Goal: Task Accomplishment & Management: Manage account settings

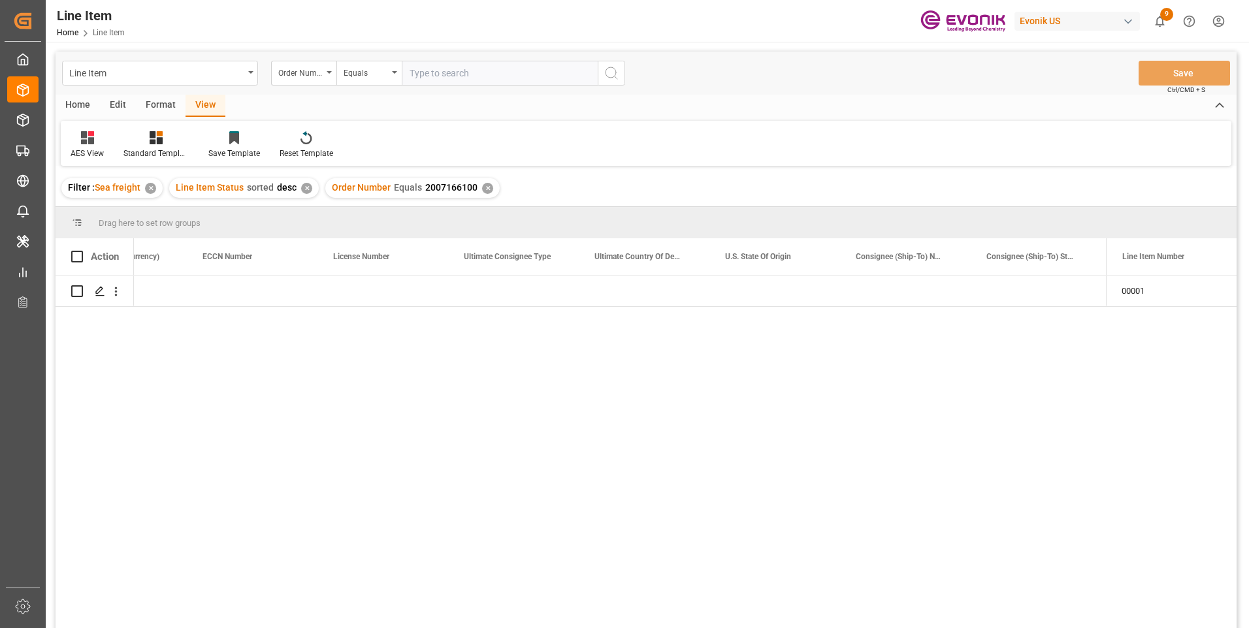
scroll to position [0, 1253]
click at [437, 70] on input "text" at bounding box center [500, 73] width 196 height 25
paste input "2007110188"
type input "2007110188"
click at [611, 71] on icon "search button" at bounding box center [611, 73] width 16 height 16
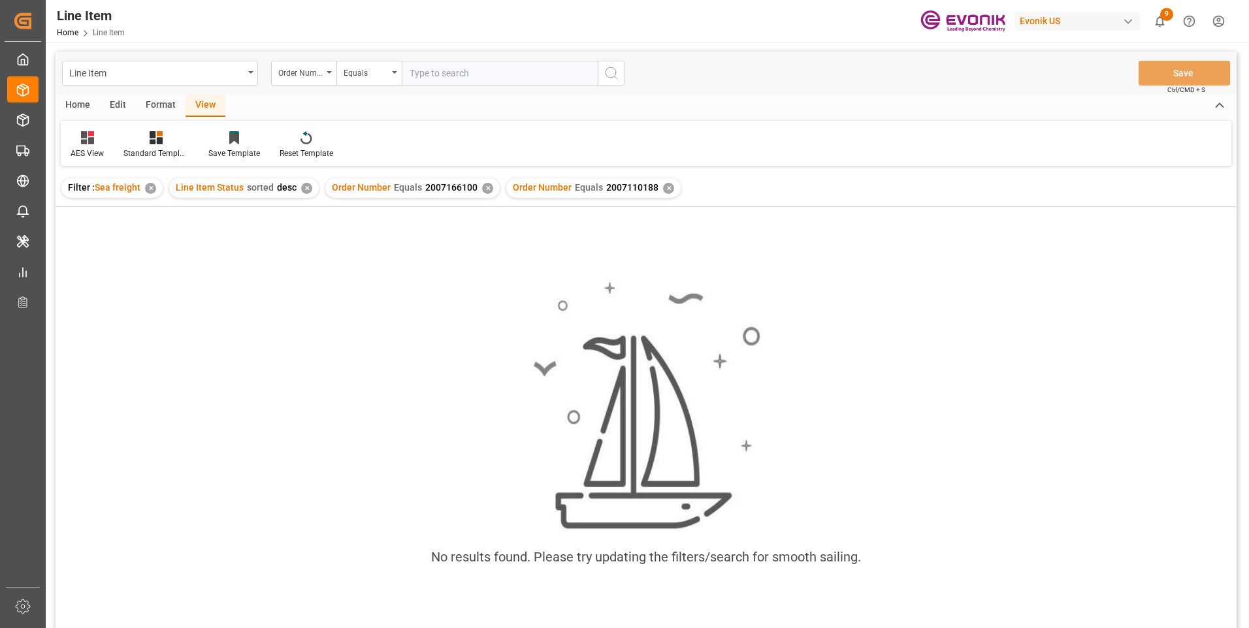
click at [482, 187] on div "✕" at bounding box center [487, 188] width 11 height 11
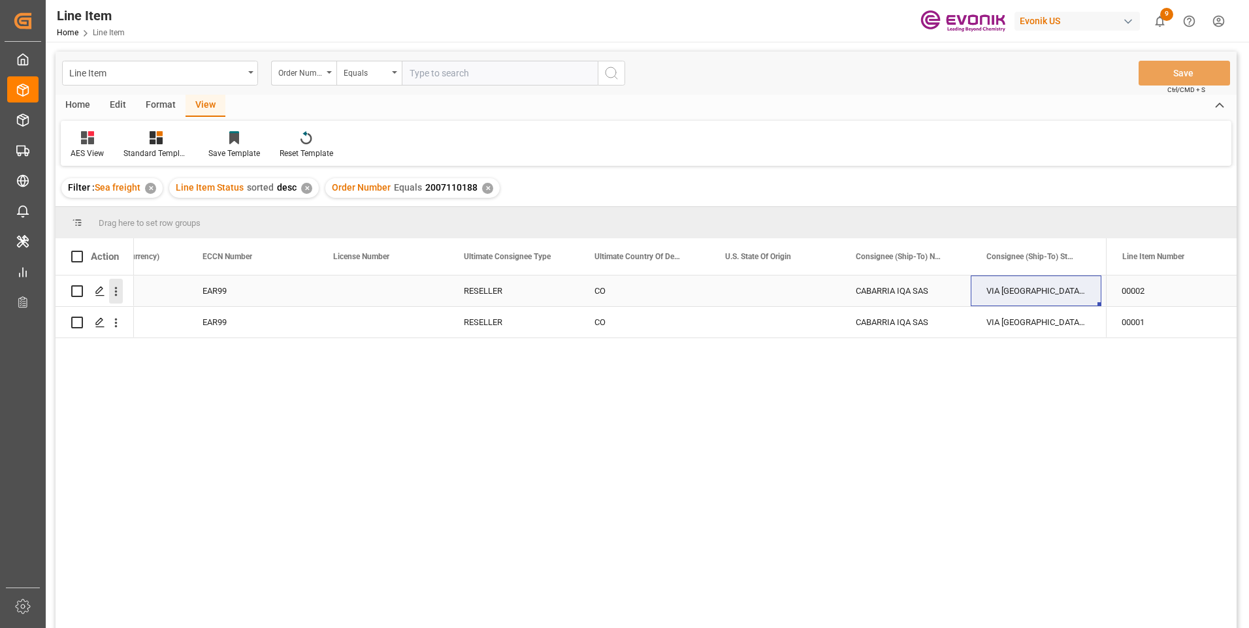
click at [117, 291] on icon "open menu" at bounding box center [116, 291] width 3 height 9
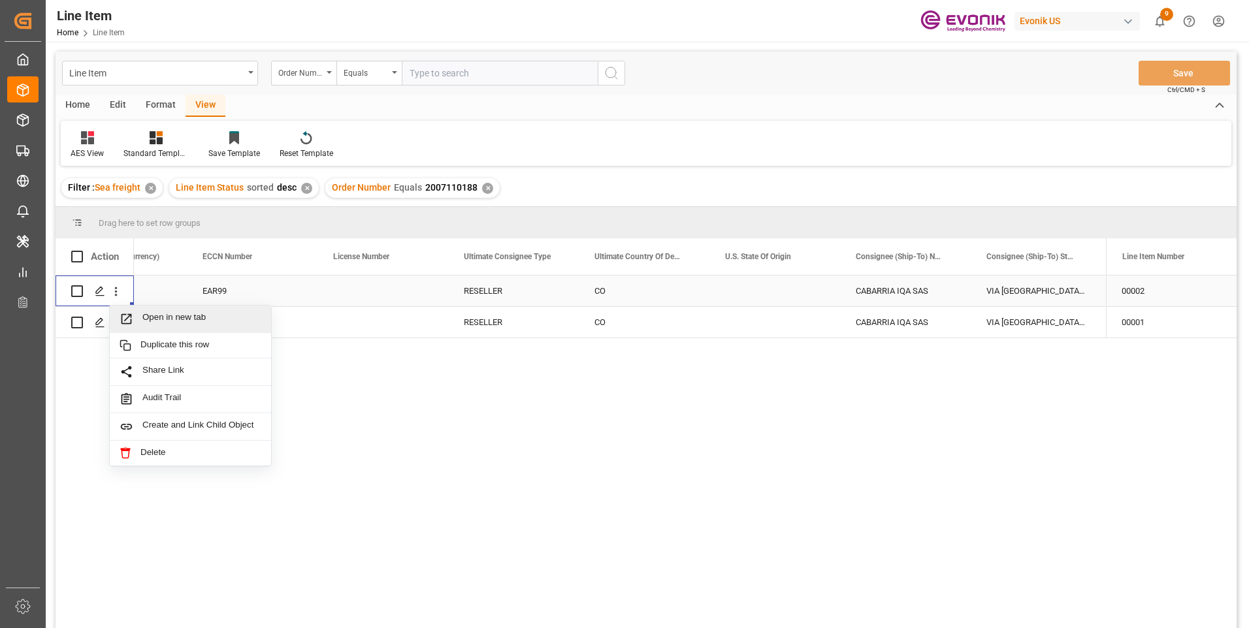
click at [145, 314] on span "Open in new tab" at bounding box center [201, 319] width 119 height 14
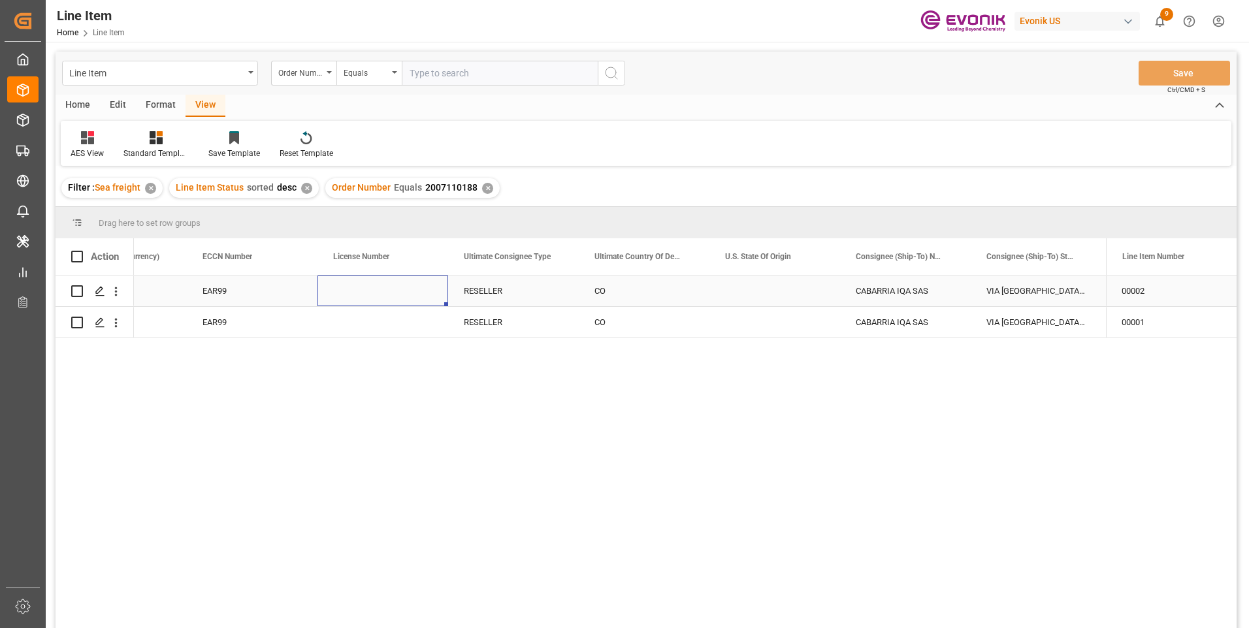
click at [319, 291] on div "Press SPACE to select this row." at bounding box center [382, 291] width 131 height 31
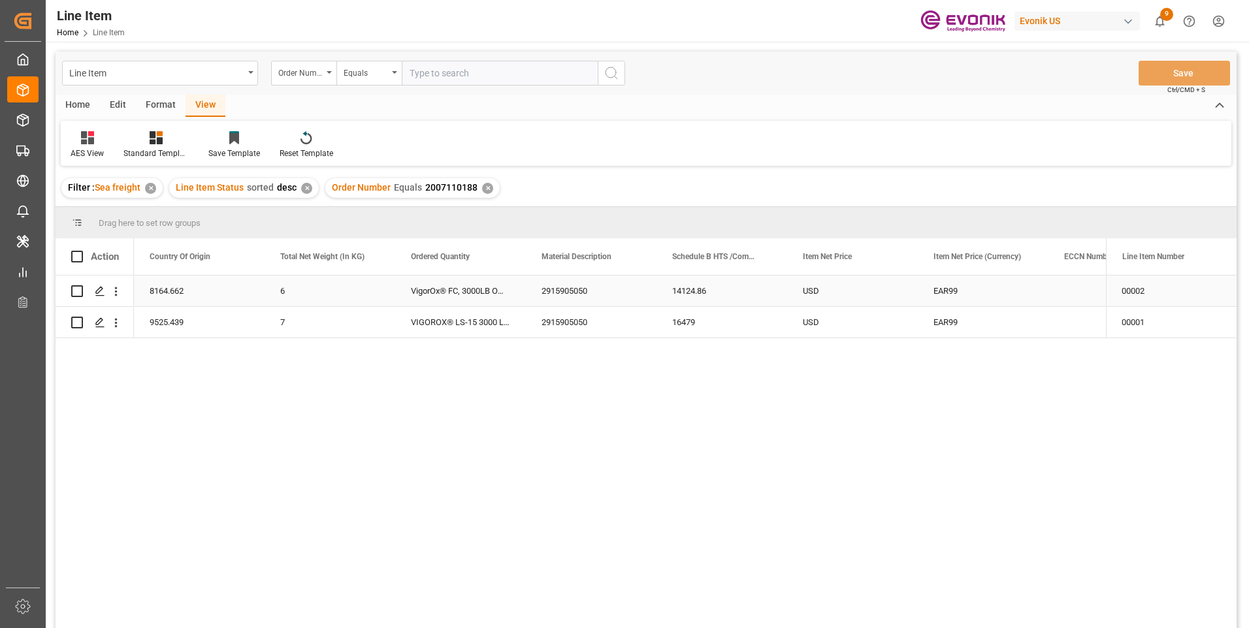
scroll to position [0, 392]
click at [304, 293] on div "8164.662" at bounding box center [329, 291] width 131 height 31
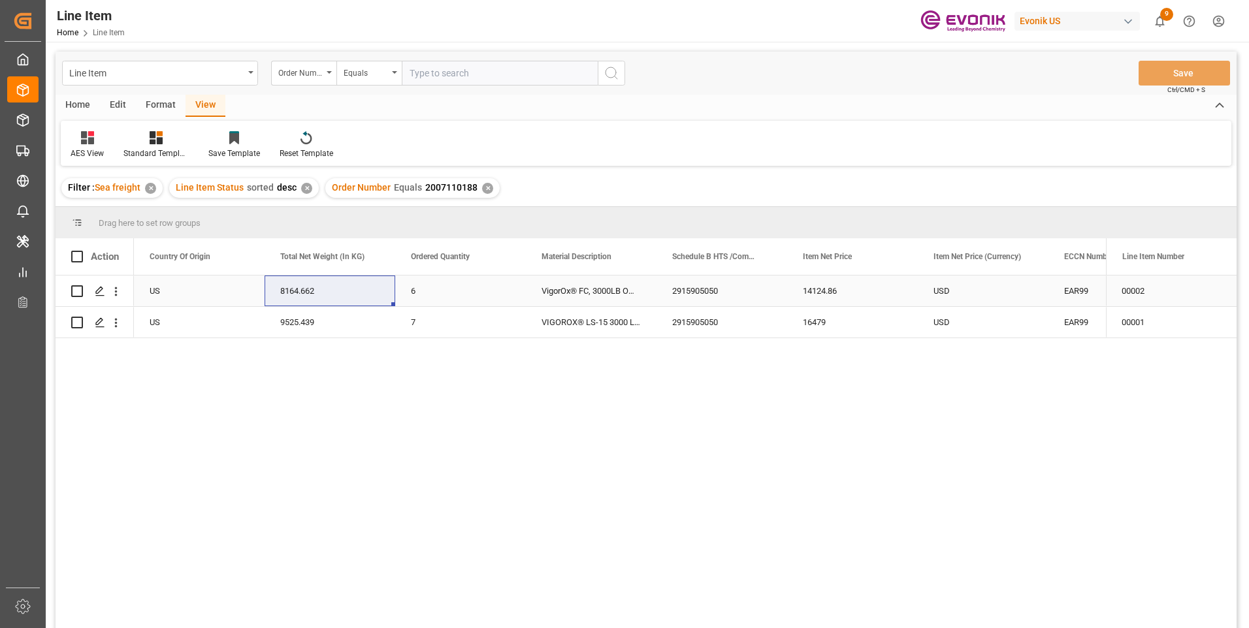
click at [801, 293] on div "14124.86" at bounding box center [852, 291] width 131 height 31
click at [300, 323] on div "9525.439" at bounding box center [329, 322] width 131 height 31
click at [813, 315] on div "16479" at bounding box center [852, 322] width 131 height 31
click at [966, 291] on div "USD" at bounding box center [982, 291] width 131 height 31
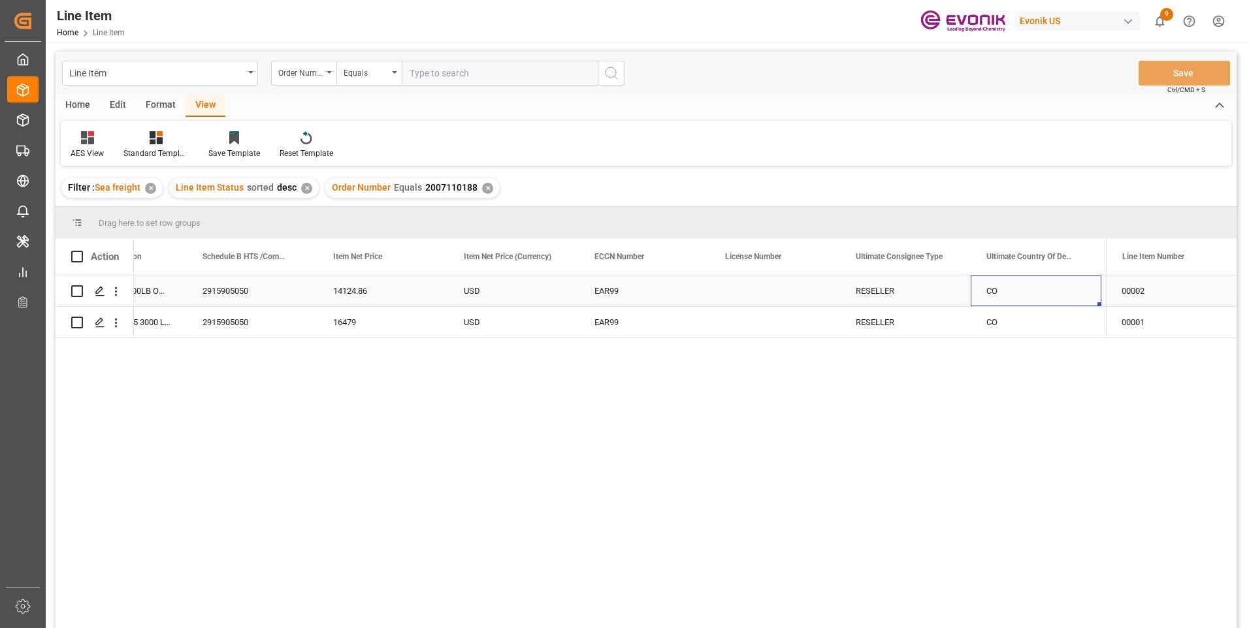
scroll to position [0, 992]
click at [904, 296] on div "CO" at bounding box center [905, 291] width 131 height 31
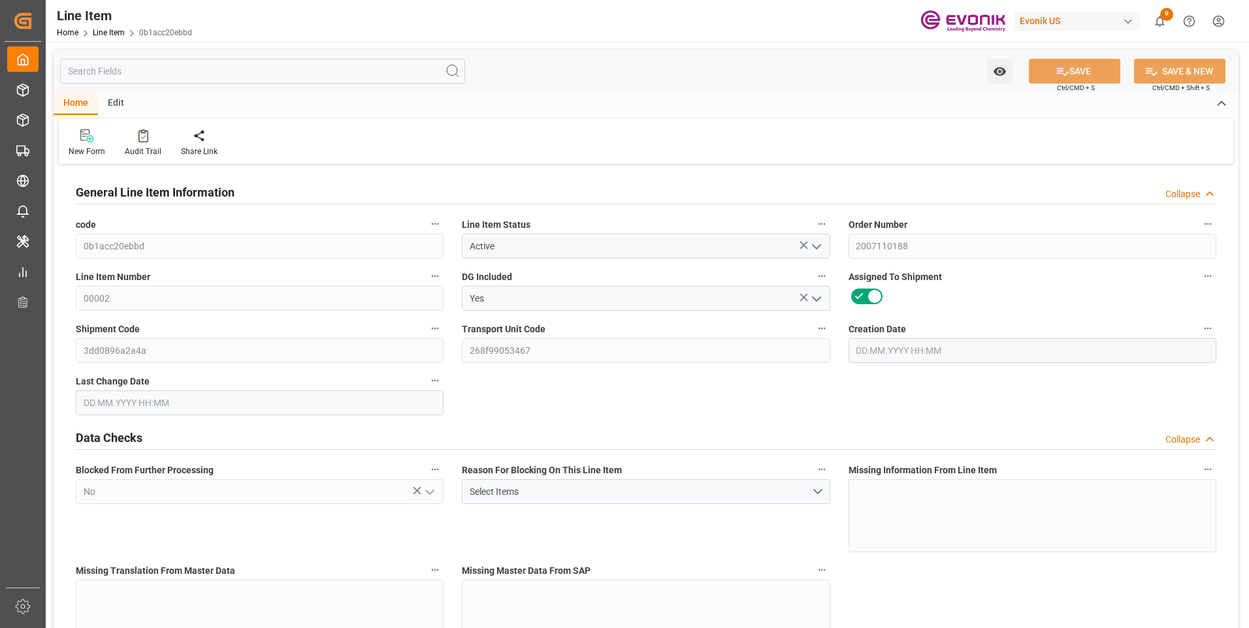
type input "6"
type input "8530.662"
type input "8164.662"
type input "9.6912"
type input "6"
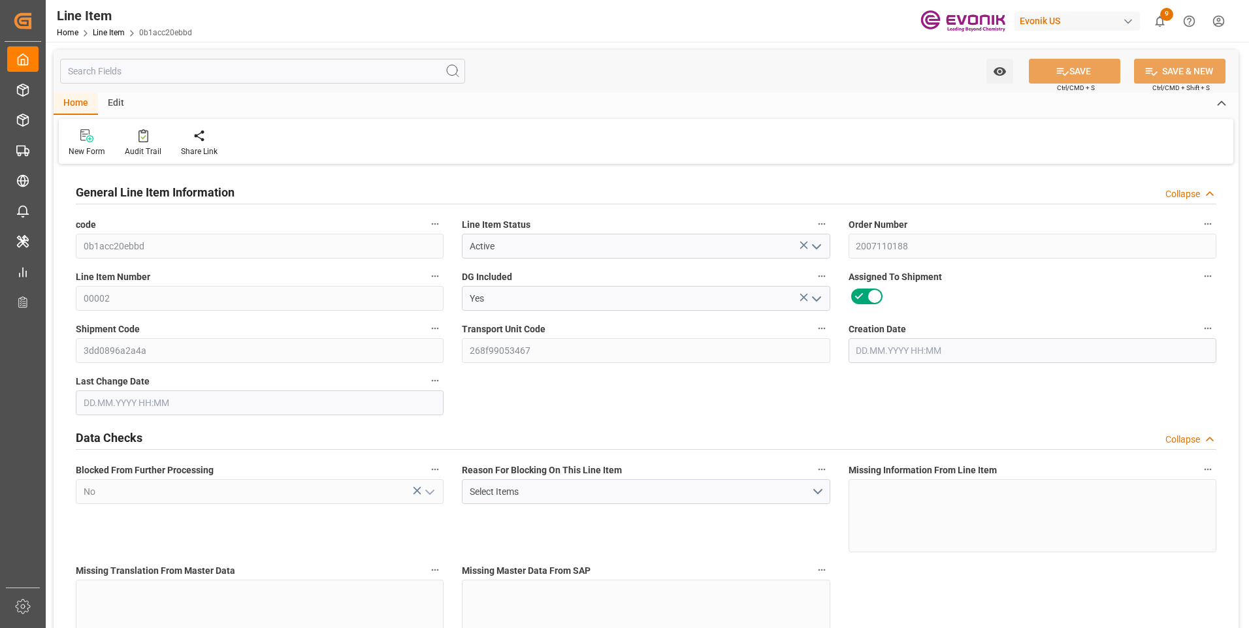
type input "14124.86"
type input "6"
type input "8530.662"
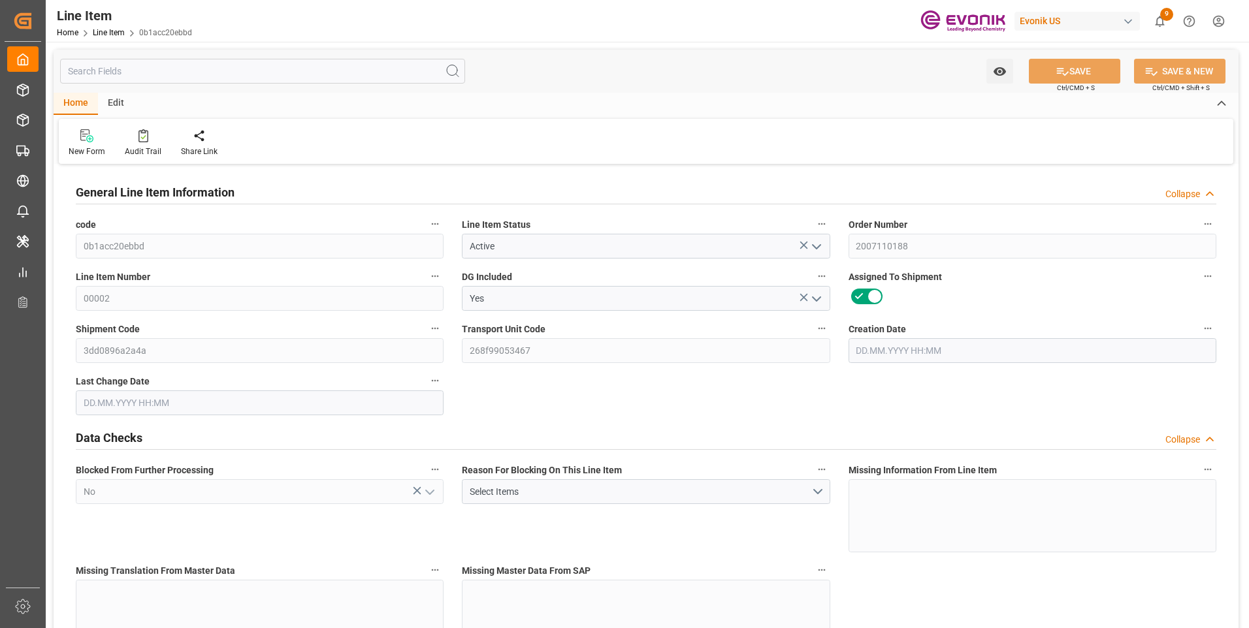
type input "8530.662"
type input "8164.662"
type input "9.6912"
type input "9691.2"
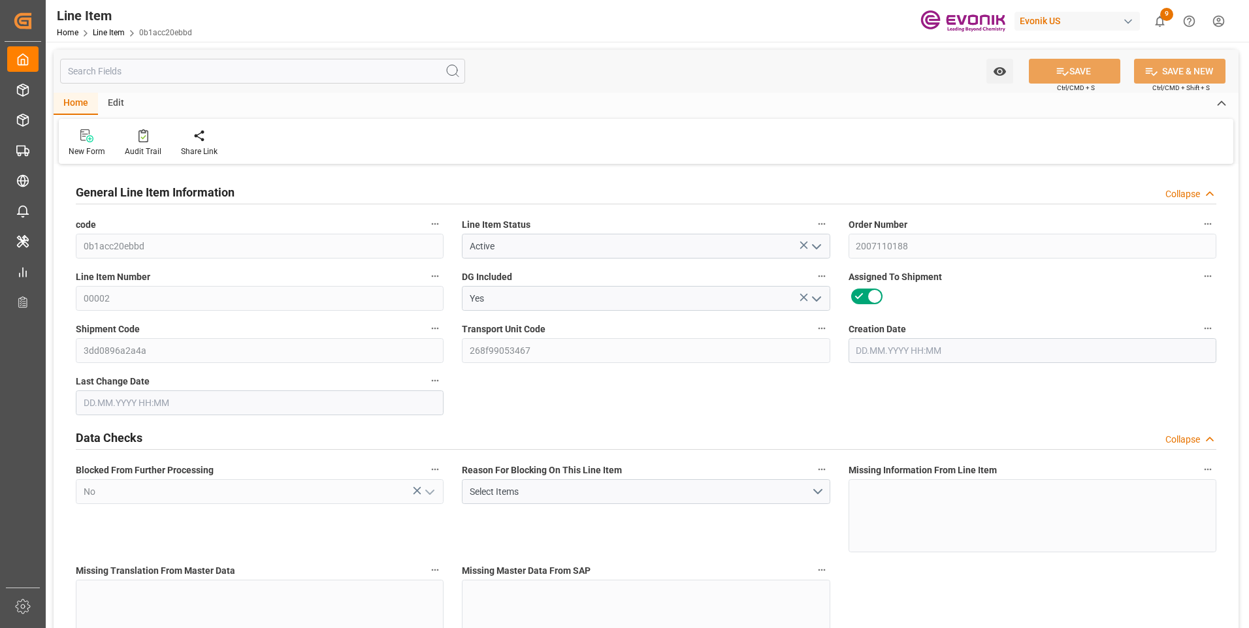
type input "6"
type input "8530.662"
type input "8164.662"
type input "9.6912"
type input "08.09.2025 14:45"
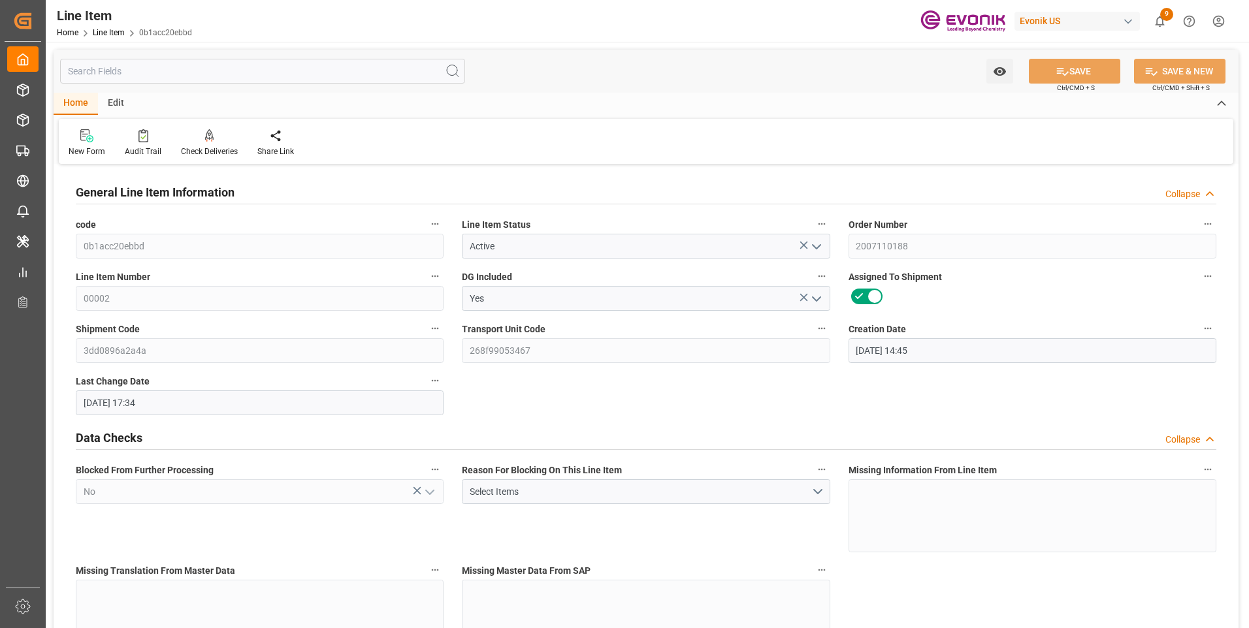
type input "15.09.2025 17:34"
type input "05.11.2025"
type input "22.09.2025"
click at [204, 71] on input "text" at bounding box center [262, 71] width 405 height 25
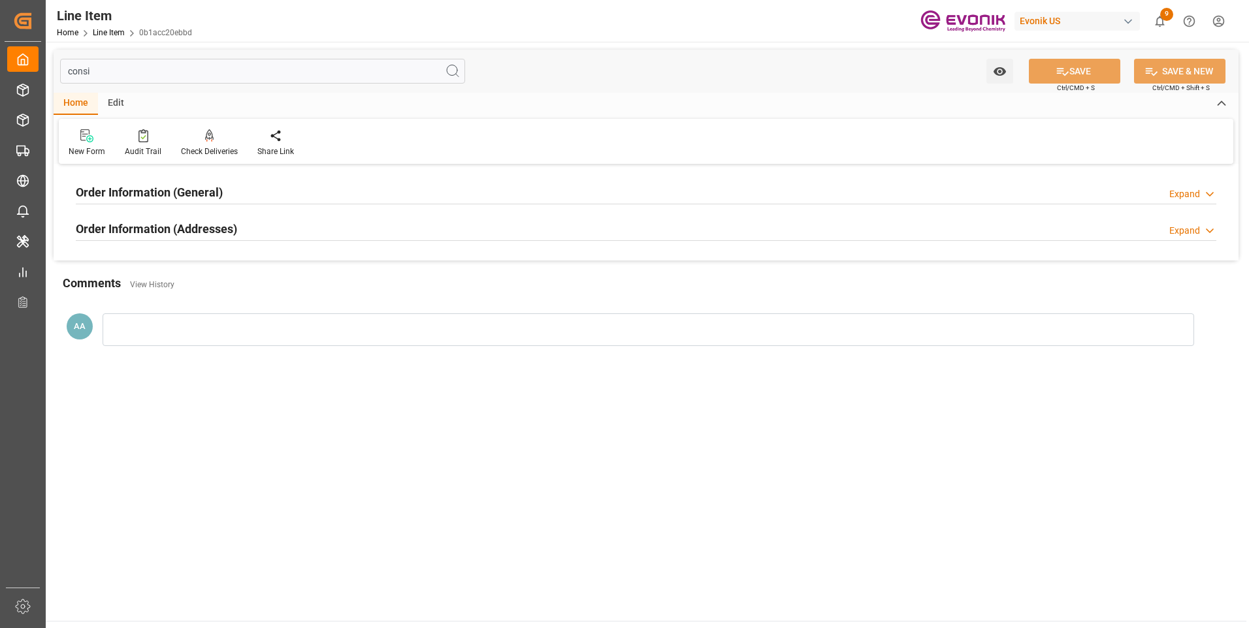
type input "consi"
click at [199, 191] on h2 "Order Information (General)" at bounding box center [149, 192] width 147 height 18
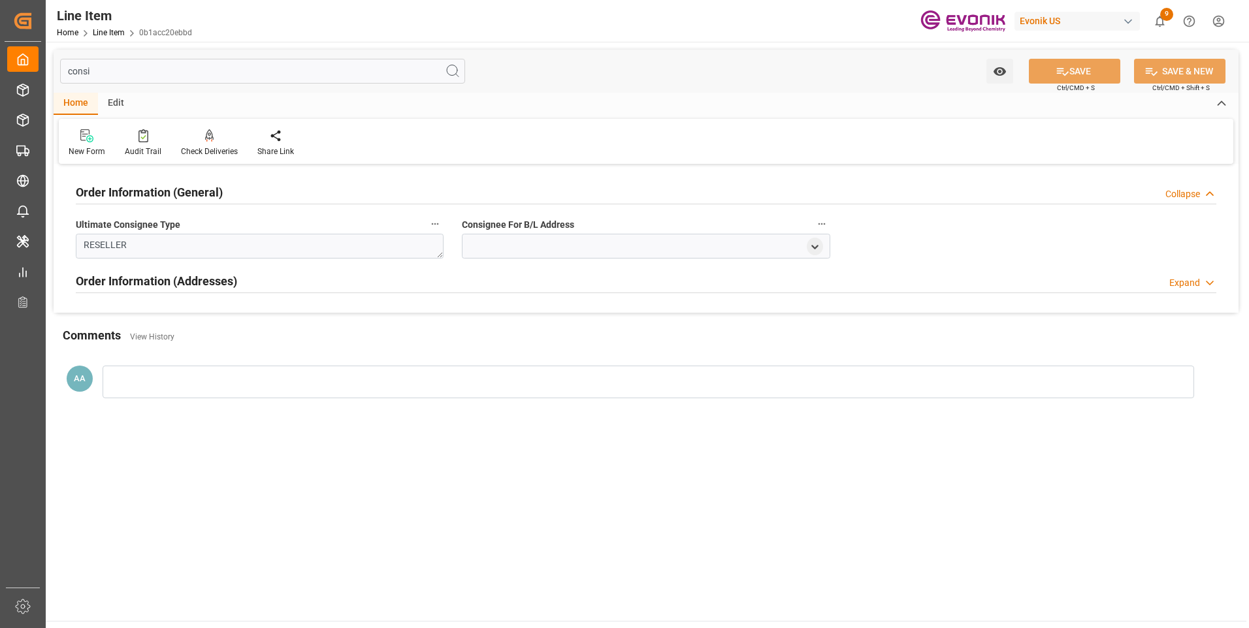
click at [199, 191] on h2 "Order Information (General)" at bounding box center [149, 192] width 147 height 18
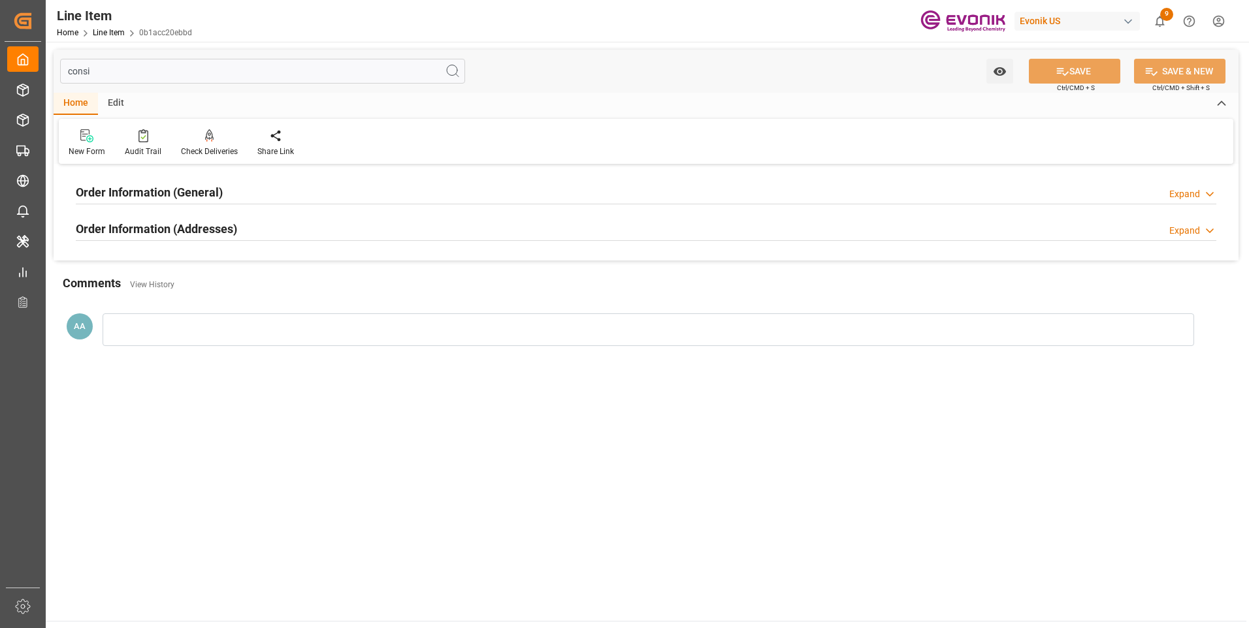
click at [197, 232] on h2 "Order Information (Addresses)" at bounding box center [156, 229] width 161 height 18
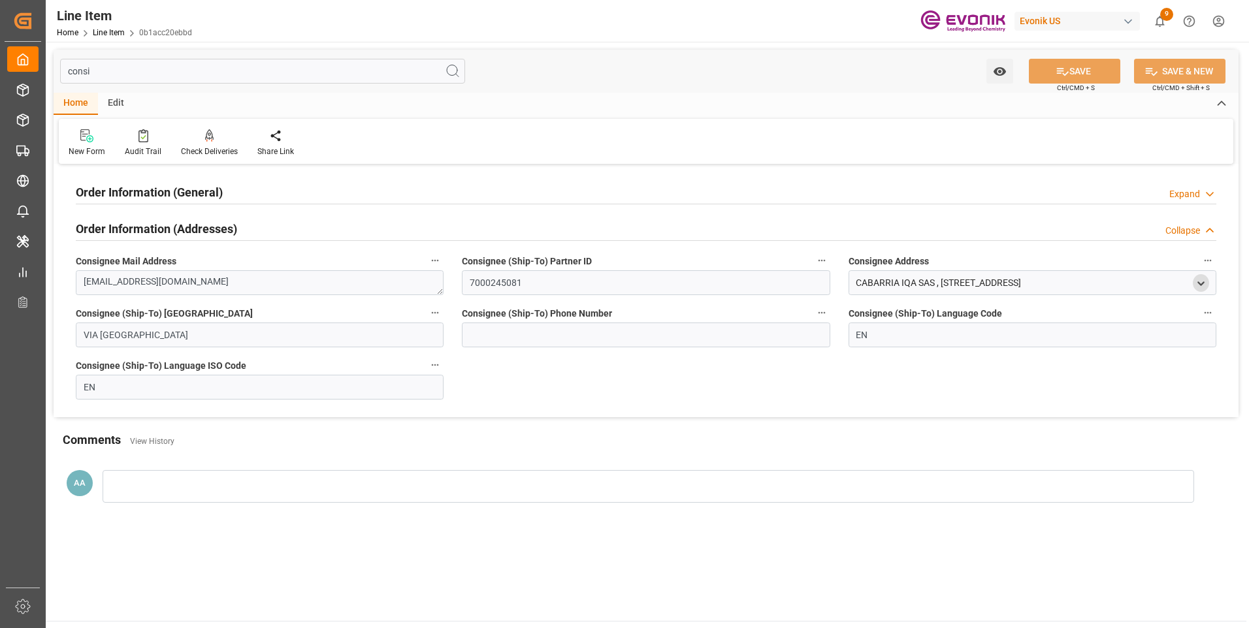
click at [1203, 281] on icon "open menu" at bounding box center [1200, 283] width 11 height 11
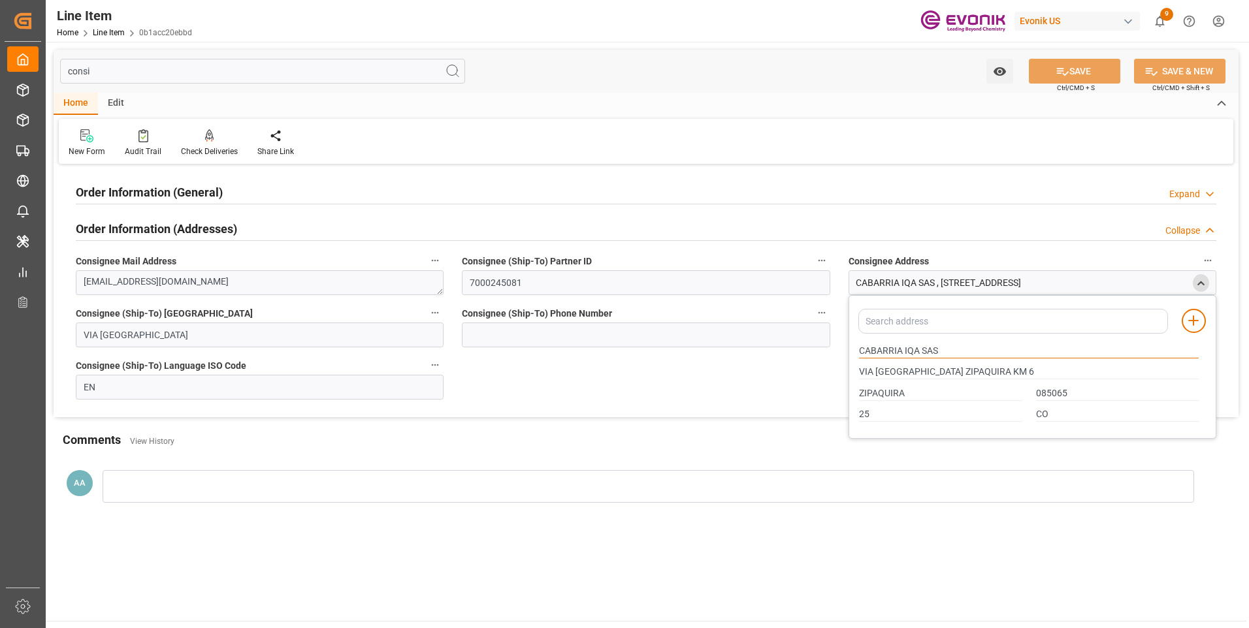
drag, startPoint x: 902, startPoint y: 350, endPoint x: 852, endPoint y: 350, distance: 49.6
click at [852, 350] on div "CABARRIA IQA SAS" at bounding box center [1028, 351] width 353 height 22
